Goal: Information Seeking & Learning: Learn about a topic

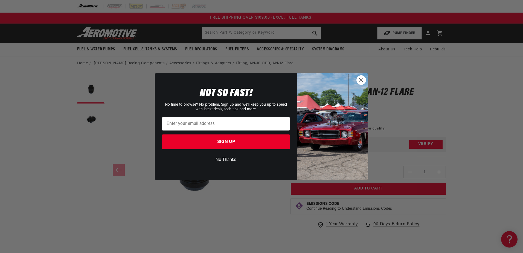
click at [359, 77] on circle "Close dialog" at bounding box center [360, 79] width 9 height 9
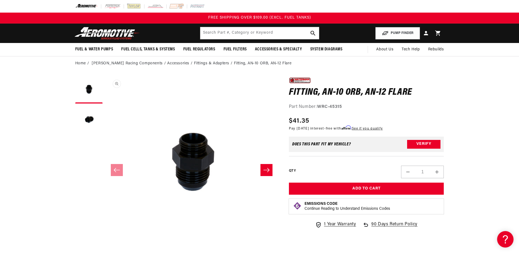
scroll to position [0, 0]
drag, startPoint x: 290, startPoint y: 94, endPoint x: 396, endPoint y: 93, distance: 106.1
click at [396, 93] on h1 "Fitting, AN-10 ORB, AN-12 Flare" at bounding box center [366, 92] width 155 height 9
drag, startPoint x: 396, startPoint y: 93, endPoint x: 419, endPoint y: 99, distance: 23.1
click at [419, 99] on div "0.0 star rating Write a review Fitting, AN-10 ORB, AN-12 Flare Fitting, AN-10 O…" at bounding box center [366, 93] width 155 height 34
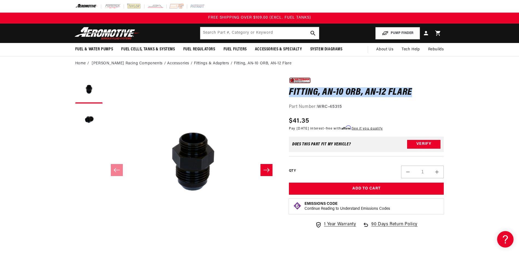
drag, startPoint x: 417, startPoint y: 94, endPoint x: 288, endPoint y: 92, distance: 129.0
click at [288, 92] on div "0.0 star rating Write a review Fitting, AN-10 ORB, AN-12 Flare Fitting, AN-10 O…" at bounding box center [361, 194] width 166 height 236
copy h1 "Fitting, AN-10 ORB, AN-12 Flare"
click at [87, 119] on button "Load image 2 in gallery view" at bounding box center [88, 119] width 27 height 27
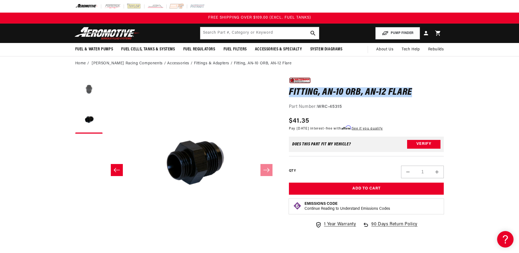
click at [89, 96] on button "Load image 1 in gallery view" at bounding box center [88, 89] width 27 height 27
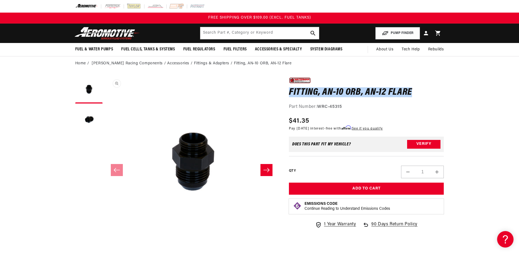
click at [105, 248] on button "Open media 1 in modal" at bounding box center [105, 248] width 0 height 0
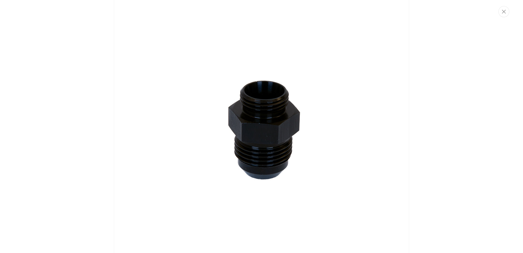
scroll to position [27, 0]
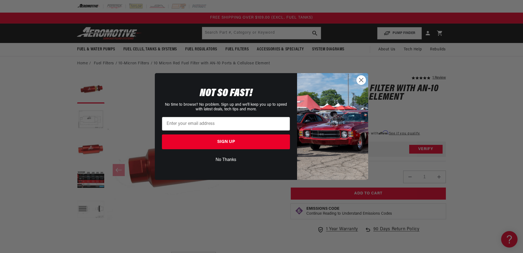
click at [356, 83] on img "POPUP Form" at bounding box center [332, 126] width 71 height 107
click at [358, 81] on circle "Close dialog" at bounding box center [360, 79] width 9 height 9
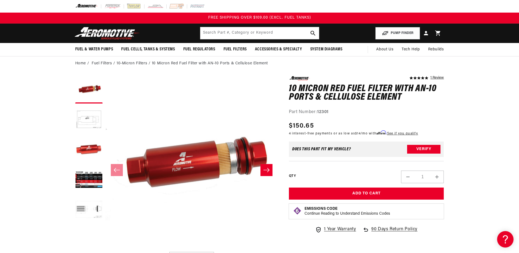
drag, startPoint x: 30, startPoint y: 82, endPoint x: 63, endPoint y: 78, distance: 32.7
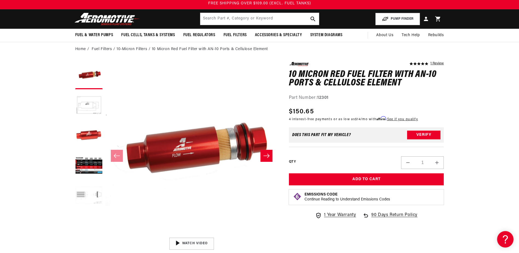
scroll to position [27, 0]
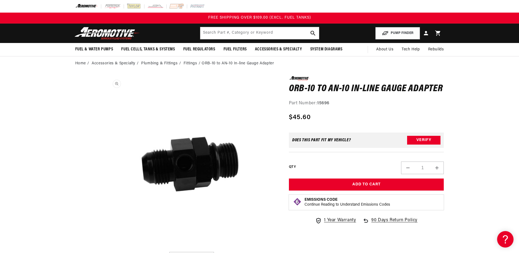
click at [105, 249] on button "Open media 1 in modal" at bounding box center [105, 249] width 0 height 0
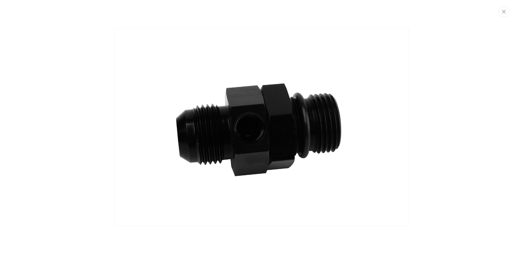
click at [259, 151] on img "Media gallery" at bounding box center [261, 126] width 295 height 197
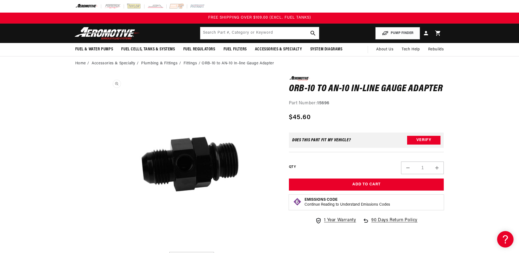
scroll to position [0, 0]
click at [105, 248] on button "Open media 1 in modal" at bounding box center [105, 248] width 0 height 0
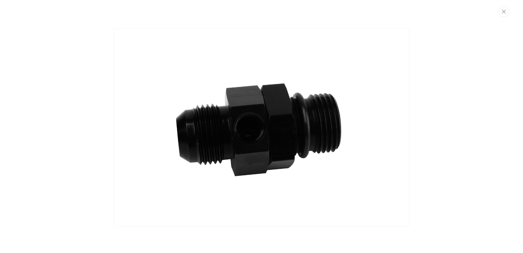
click at [57, 156] on div "Media gallery" at bounding box center [261, 126] width 523 height 207
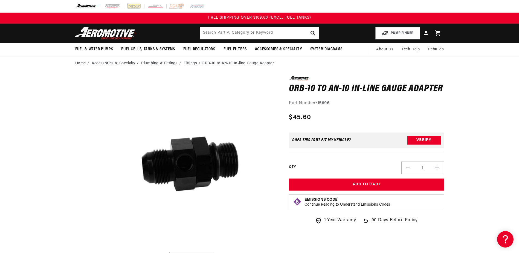
scroll to position [0, 0]
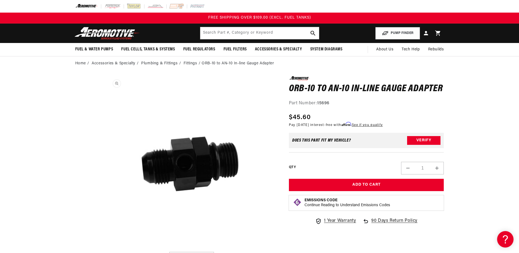
click at [105, 248] on button "Open media 1 in modal" at bounding box center [105, 248] width 0 height 0
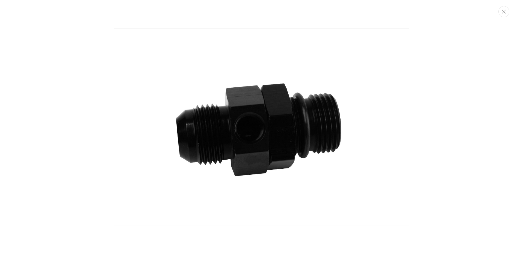
click at [197, 163] on img "Media gallery" at bounding box center [261, 126] width 295 height 197
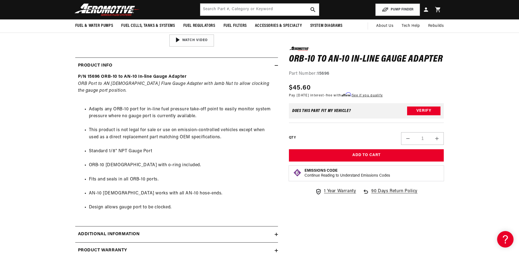
scroll to position [215, 0]
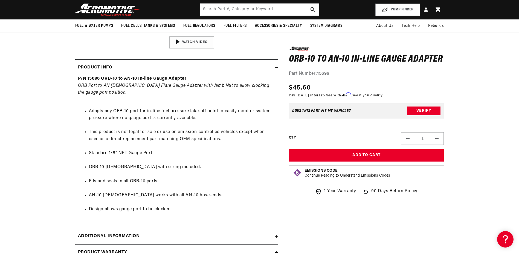
click at [34, 128] on section "0.0 star rating Write a review ORB-10 to AN-10 In-line Gauge Adapter ORB-10 to …" at bounding box center [259, 69] width 519 height 429
